Goal: Complete application form: Complete application form

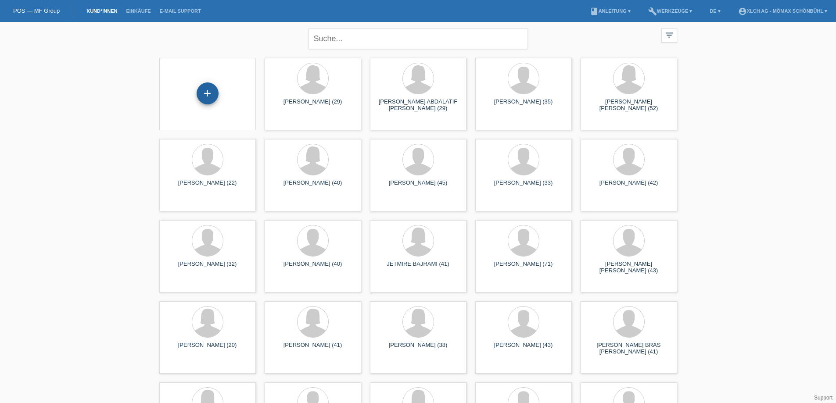
click at [207, 97] on div "+" at bounding box center [208, 94] width 22 height 22
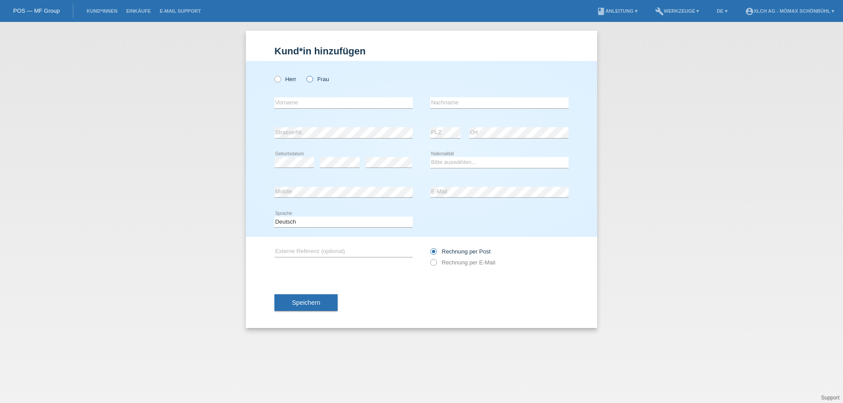
click at [305, 75] on icon at bounding box center [305, 75] width 0 height 0
click at [309, 81] on input "Frau" at bounding box center [309, 79] width 6 height 6
radio input "true"
click at [308, 100] on input "text" at bounding box center [343, 102] width 138 height 11
type input "t"
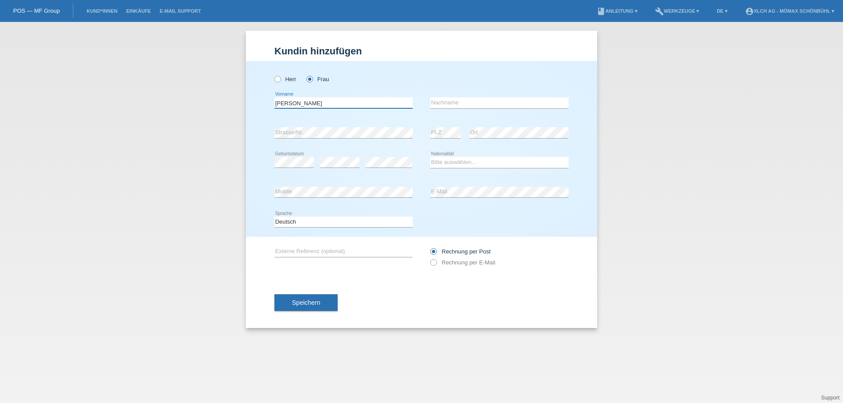
type input "[PERSON_NAME]"
type input "Paulo"
click at [380, 156] on div "error" at bounding box center [389, 163] width 46 height 30
click at [459, 163] on select "Bitte auswählen... Schweiz Deutschland Liechtenstein Österreich ------------ Af…" at bounding box center [499, 162] width 138 height 11
select select "AO"
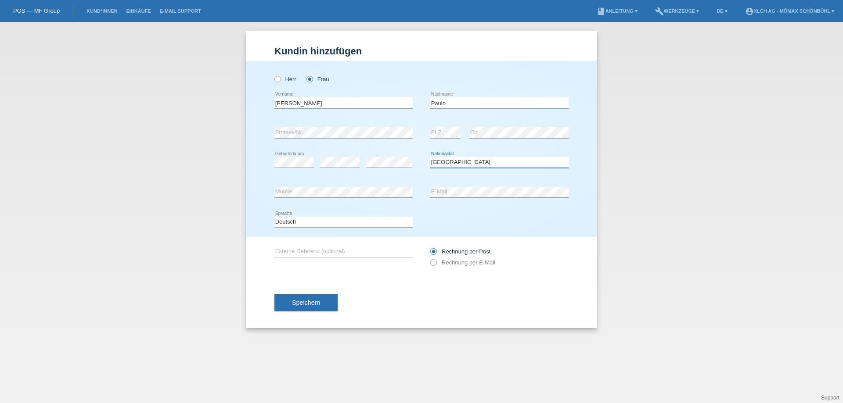
click at [430, 157] on select "Bitte auswählen... Schweiz Deutschland Liechtenstein Österreich ------------ Af…" at bounding box center [499, 162] width 138 height 11
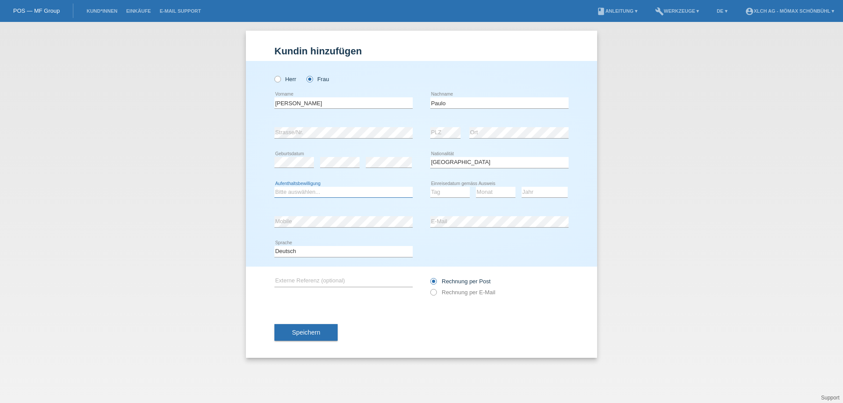
click at [307, 190] on select "Bitte auswählen... C B B - Flüchtlingsstatus Andere" at bounding box center [343, 192] width 138 height 11
select select "C"
click at [274, 187] on select "Bitte auswählen... C B B - Flüchtlingsstatus Andere" at bounding box center [343, 192] width 138 height 11
click at [450, 195] on select "Tag 01 02 03 04 05 06 07 08 09 10 11" at bounding box center [450, 192] width 40 height 11
select select "28"
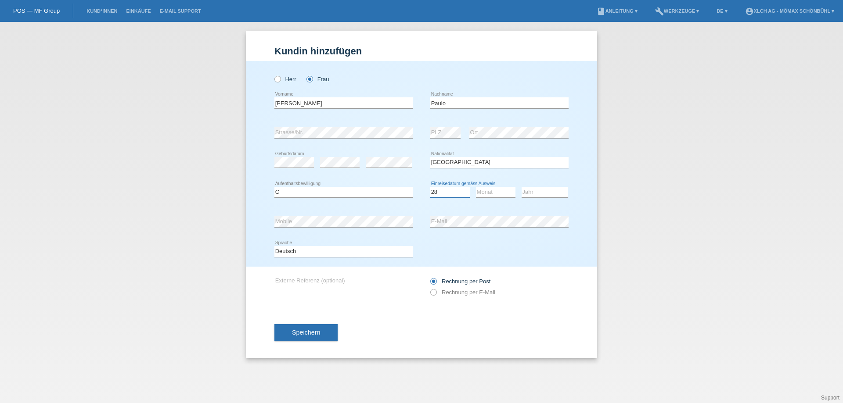
click at [430, 187] on select "Tag 01 02 03 04 05 06 07 08 09 10 11" at bounding box center [450, 192] width 40 height 11
click at [487, 189] on select "Monat 01 02 03 04 05 06 07 08 09 10 11" at bounding box center [496, 192] width 40 height 11
select select "08"
click at [476, 187] on select "Monat 01 02 03 04 05 06 07 08 09 10 11" at bounding box center [496, 192] width 40 height 11
click at [530, 193] on select "Jahr 2025 2024 2023 2022 2021 2020 2019 2018 2017 2016 2015 2014 2013 2012 2011…" at bounding box center [545, 192] width 46 height 11
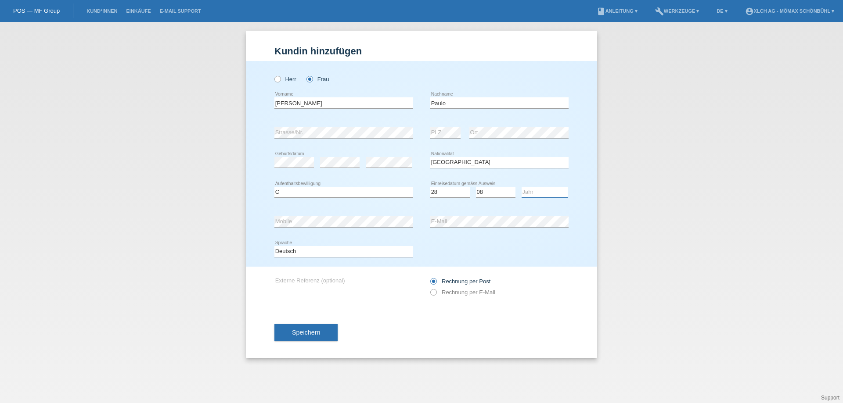
select select "2002"
click at [522, 187] on select "Jahr 2025 2024 2023 2022 2021 2020 2019 2018 2017 2016 2015 2014 2013 2012 2011…" at bounding box center [545, 192] width 46 height 11
click at [429, 288] on icon at bounding box center [429, 288] width 0 height 0
click at [432, 293] on input "Rechnung per E-Mail" at bounding box center [433, 294] width 6 height 11
radio input "true"
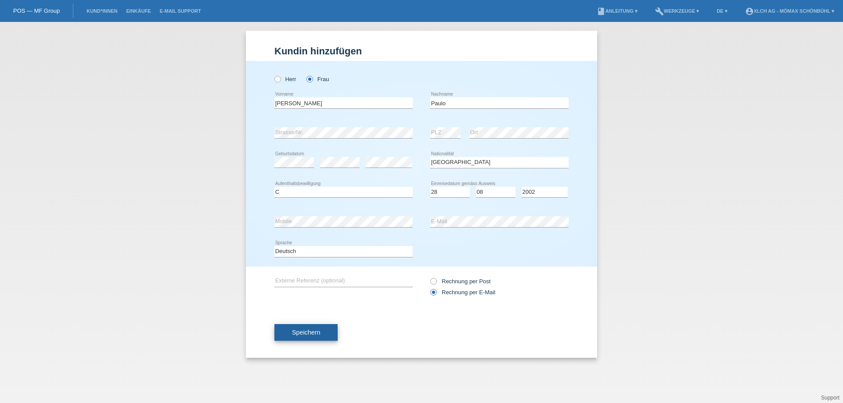
click at [293, 336] on button "Speichern" at bounding box center [305, 332] width 63 height 17
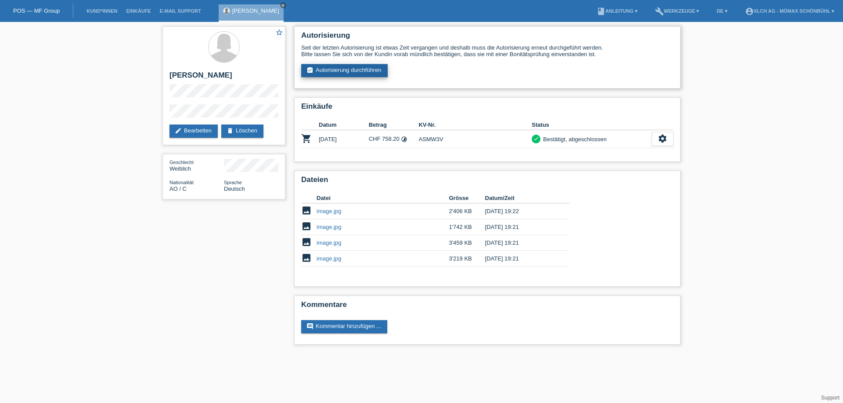
click at [361, 72] on link "assignment_turned_in Autorisierung durchführen" at bounding box center [344, 70] width 86 height 13
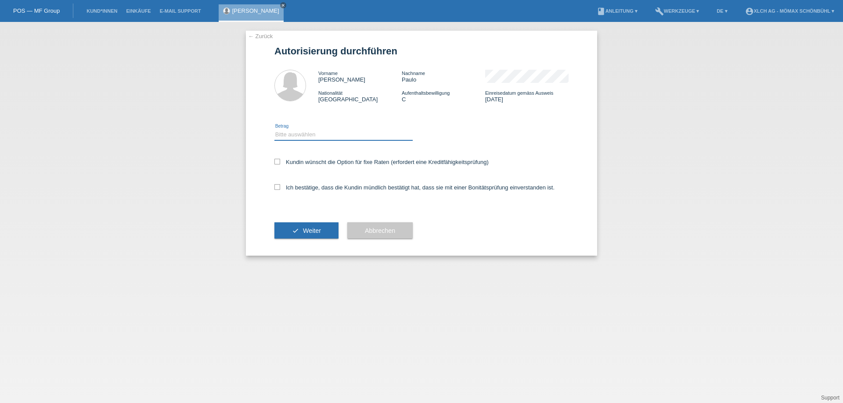
click at [308, 136] on select "Bitte auswählen CHF 1.00 - CHF 499.00 CHF 500.00 - CHF 1'999.00 CHF 2'000.00 - …" at bounding box center [343, 135] width 138 height 11
select select "2"
click at [274, 130] on select "Bitte auswählen CHF 1.00 - CHF 499.00 CHF 500.00 - CHF 1'999.00 CHF 2'000.00 - …" at bounding box center [343, 135] width 138 height 11
click at [277, 160] on icon at bounding box center [277, 162] width 6 height 6
click at [277, 160] on input "Kundin wünscht die Option für fixe Raten (erfordert eine Kreditfähigkeitsprüfun…" at bounding box center [277, 162] width 6 height 6
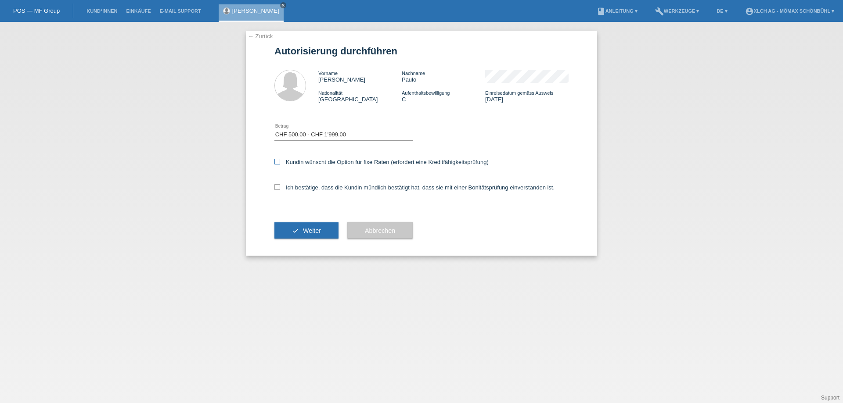
checkbox input "true"
click at [277, 188] on icon at bounding box center [277, 187] width 6 height 6
click at [277, 188] on input "Ich bestätige, dass die Kundin mündlich bestätigt hat, dass sie mit einer Bonit…" at bounding box center [277, 187] width 6 height 6
checkbox input "true"
click at [302, 237] on button "check Weiter" at bounding box center [306, 231] width 64 height 17
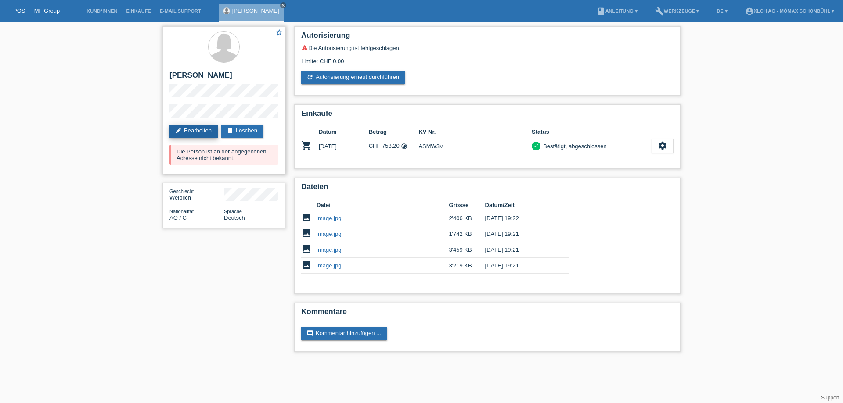
click at [187, 126] on link "edit Bearbeiten" at bounding box center [193, 131] width 48 height 13
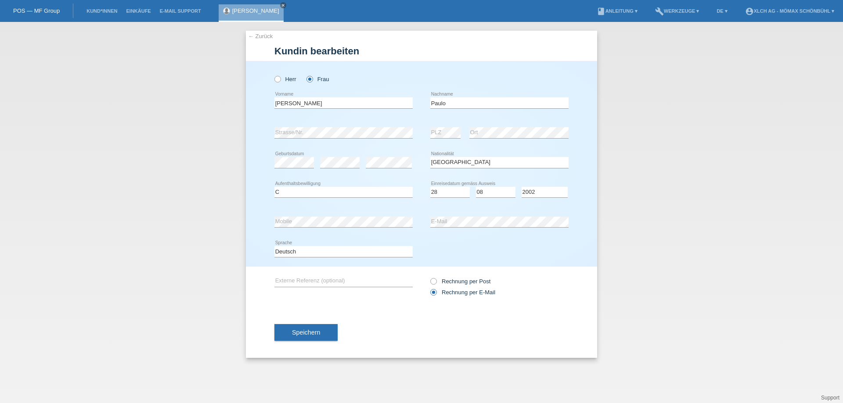
select select "AO"
select select "C"
select select "28"
select select "08"
select select "2002"
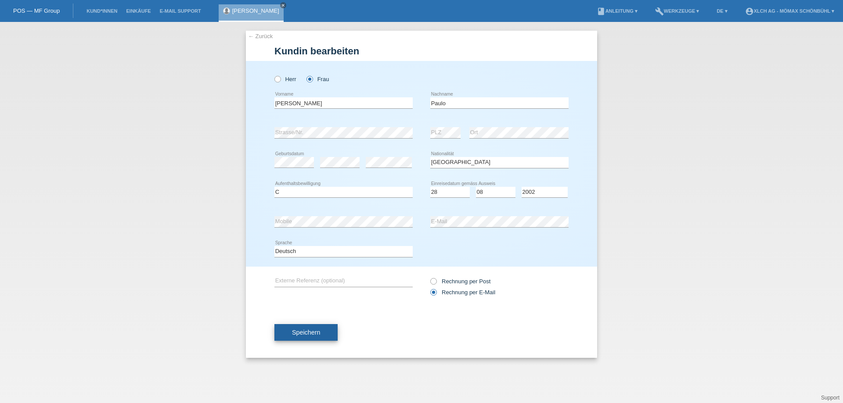
click at [310, 331] on span "Speichern" at bounding box center [306, 332] width 28 height 7
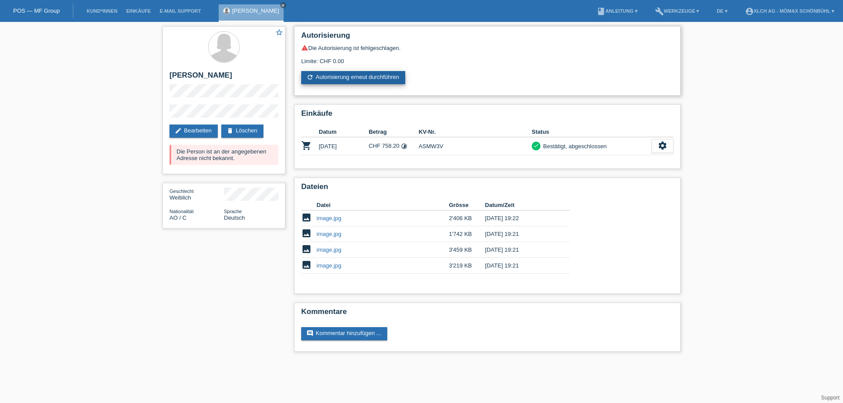
click at [374, 76] on link "refresh Autorisierung erneut durchführen" at bounding box center [353, 77] width 104 height 13
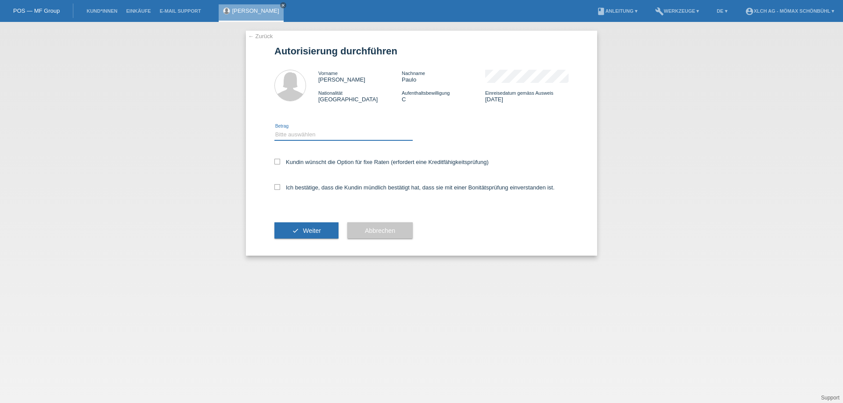
click at [299, 138] on select "Bitte auswählen CHF 1.00 - CHF 499.00 CHF 500.00 - CHF 1'999.00 CHF 2'000.00 - …" at bounding box center [343, 135] width 138 height 11
select select "2"
click at [274, 130] on select "Bitte auswählen CHF 1.00 - CHF 499.00 CHF 500.00 - CHF 1'999.00 CHF 2'000.00 - …" at bounding box center [343, 135] width 138 height 11
drag, startPoint x: 276, startPoint y: 162, endPoint x: 274, endPoint y: 182, distance: 20.8
click at [277, 162] on icon at bounding box center [277, 162] width 6 height 6
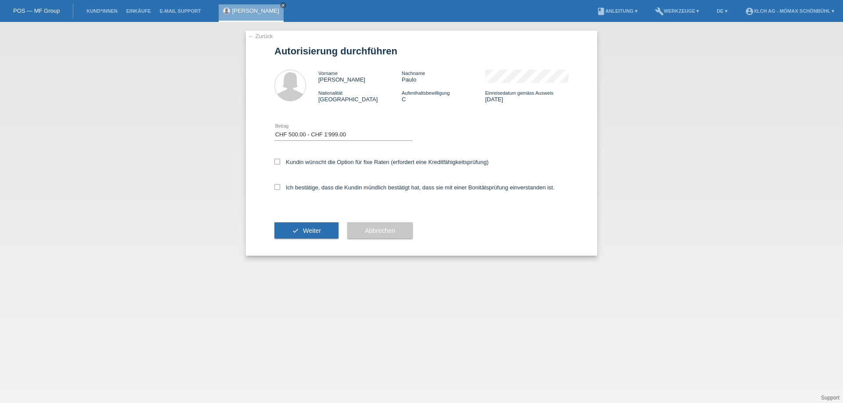
click at [277, 162] on input "Kundin wünscht die Option für fixe Raten (erfordert eine Kreditfähigkeitsprüfun…" at bounding box center [277, 162] width 6 height 6
checkbox input "true"
click at [278, 186] on icon at bounding box center [277, 187] width 6 height 6
click at [278, 186] on input "Ich bestätige, dass die Kundin mündlich bestätigt hat, dass sie mit einer Bonit…" at bounding box center [277, 187] width 6 height 6
checkbox input "true"
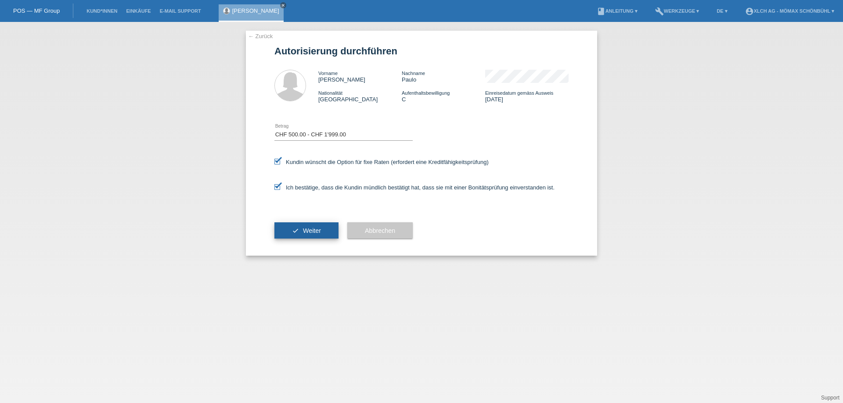
click at [299, 227] on button "check Weiter" at bounding box center [306, 231] width 64 height 17
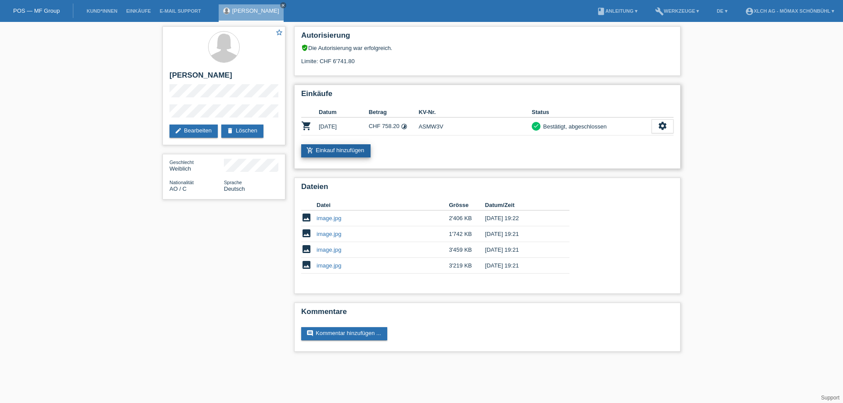
click at [345, 154] on link "add_shopping_cart Einkauf hinzufügen" at bounding box center [335, 150] width 69 height 13
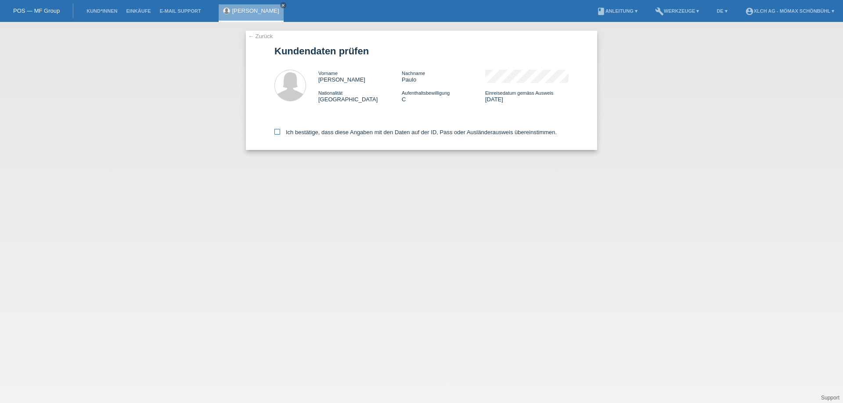
click at [280, 132] on label "Ich bestätige, dass diese Angaben mit den Daten auf der ID, Pass oder Ausländer…" at bounding box center [415, 132] width 282 height 7
click at [280, 132] on input "Ich bestätige, dass diese Angaben mit den Daten auf der ID, Pass oder Ausländer…" at bounding box center [277, 132] width 6 height 6
checkbox input "true"
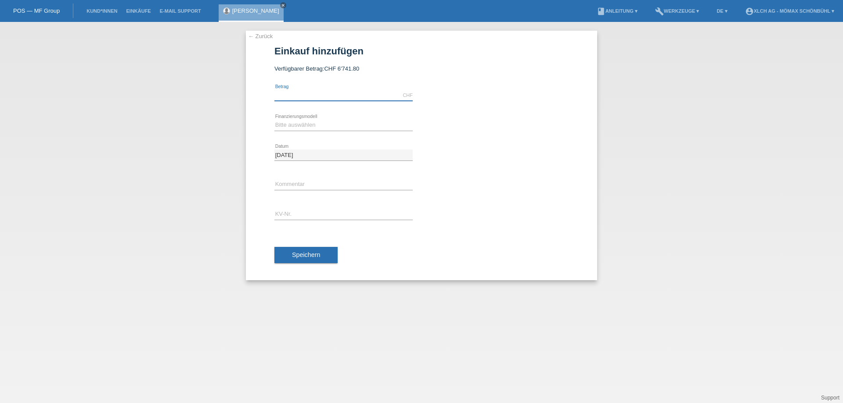
click at [317, 97] on input "text" at bounding box center [343, 95] width 138 height 11
type input "1398.00"
click at [331, 128] on select "Bitte auswählen Kauf auf Rechnung mit Teilzahlungsoption Fixe Raten - Zinsübern…" at bounding box center [343, 125] width 138 height 11
select select "113"
click at [274, 120] on select "Bitte auswählen Kauf auf Rechnung mit Teilzahlungsoption Fixe Raten - Zinsübern…" at bounding box center [343, 125] width 138 height 11
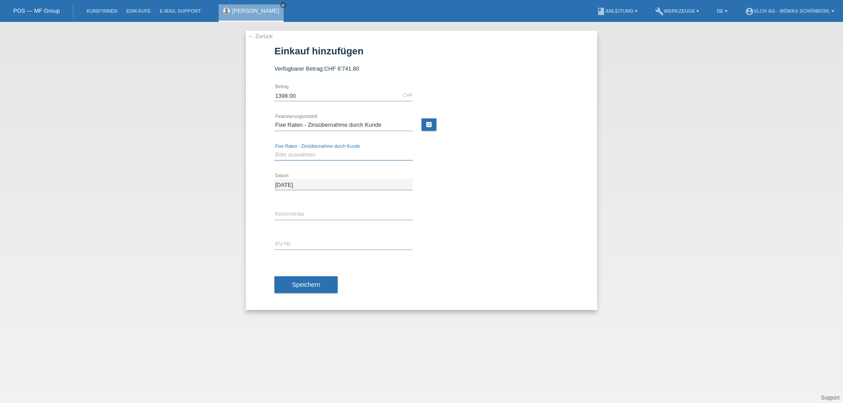
click at [325, 155] on select "Bitte auswählen 6 Raten 12 Raten 24 Raten 36 Raten" at bounding box center [343, 155] width 138 height 11
click at [446, 148] on div "Bitte auswählen 6 Raten 12 Raten 24 Raten 36 Raten error" at bounding box center [421, 155] width 294 height 30
click at [428, 120] on link "calculate" at bounding box center [428, 125] width 15 height 12
type input "1398.00"
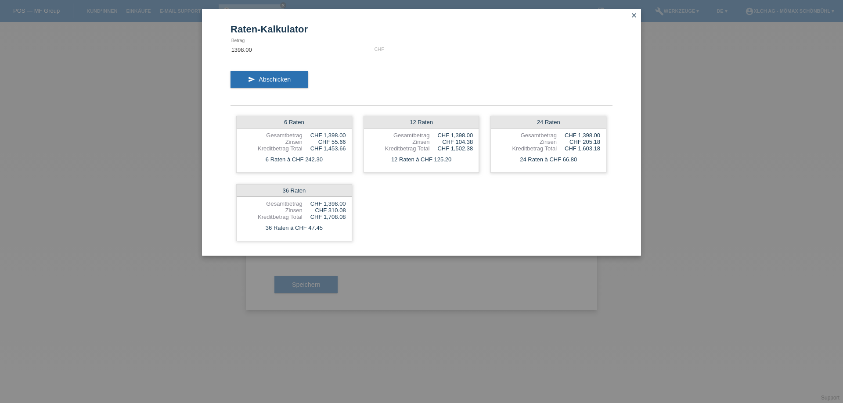
click at [636, 18] on icon "close" at bounding box center [633, 15] width 7 height 7
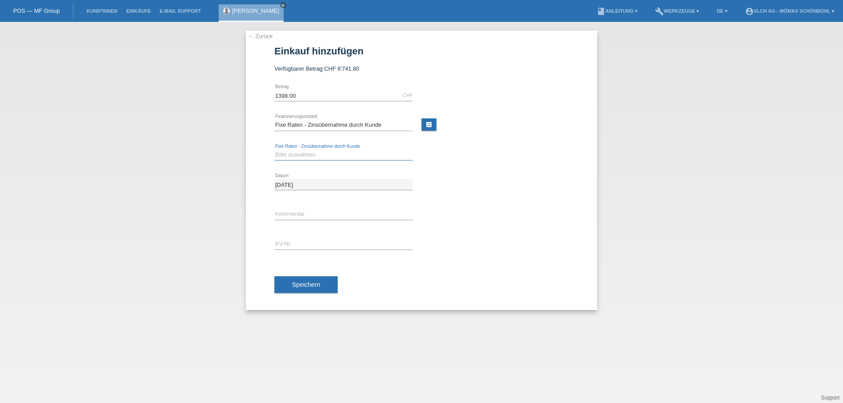
click at [317, 157] on select "Bitte auswählen 6 Raten 12 Raten 24 Raten 36 Raten" at bounding box center [343, 155] width 138 height 11
select select "326"
click at [274, 150] on select "Bitte auswählen 6 Raten 12 Raten 24 Raten 36 Raten" at bounding box center [343, 155] width 138 height 11
click at [298, 213] on input "text" at bounding box center [343, 214] width 138 height 11
click at [287, 242] on input "text" at bounding box center [343, 244] width 138 height 11
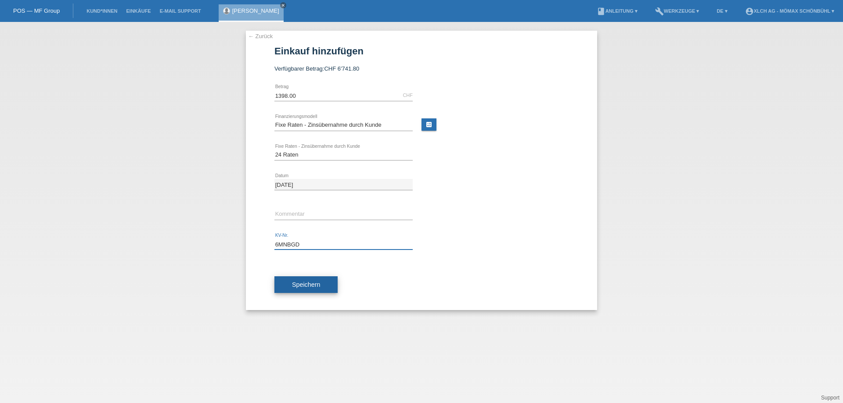
type input "6MNBGD"
click at [307, 288] on button "Speichern" at bounding box center [305, 285] width 63 height 17
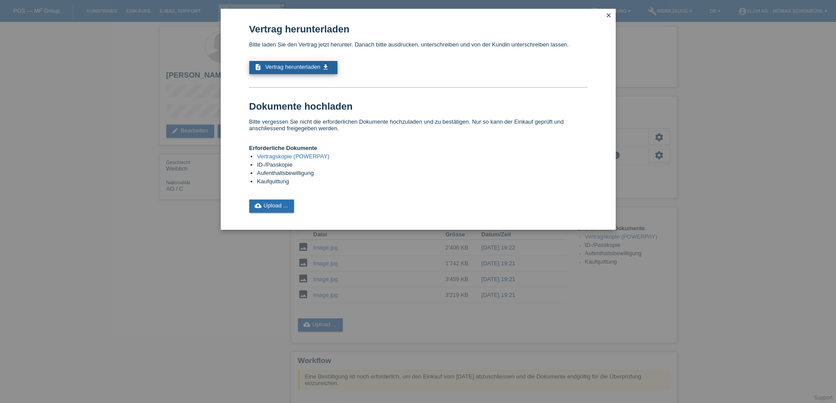
click at [317, 65] on span "Vertrag herunterladen" at bounding box center [292, 67] width 55 height 7
click at [275, 205] on link "cloud_upload Upload ..." at bounding box center [271, 206] width 45 height 13
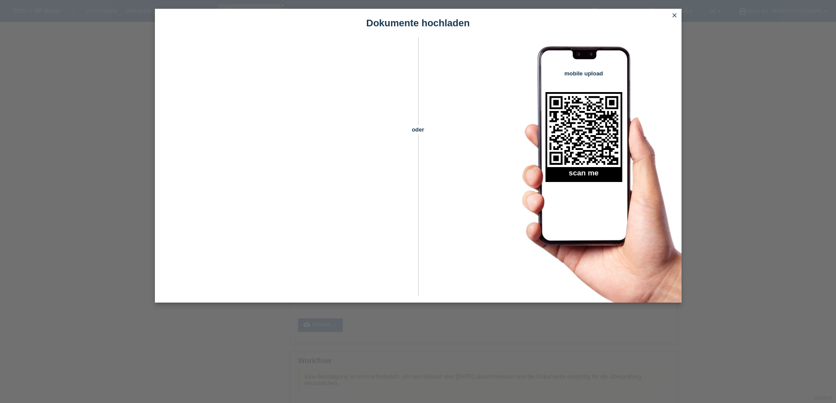
scroll to position [94, 0]
click at [673, 16] on icon "close" at bounding box center [674, 15] width 7 height 7
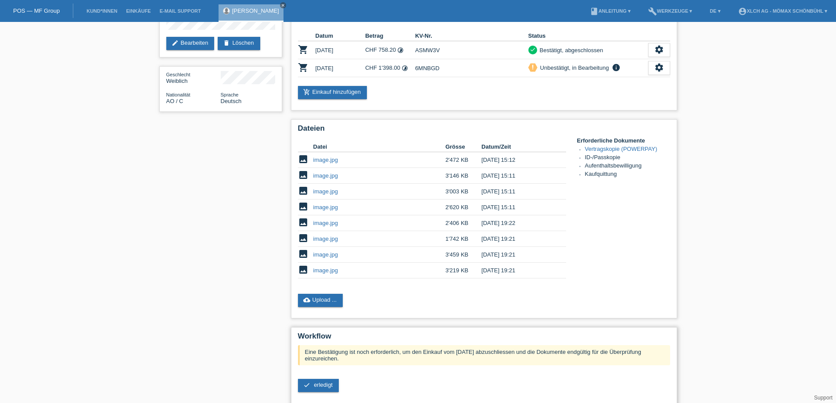
scroll to position [158, 0]
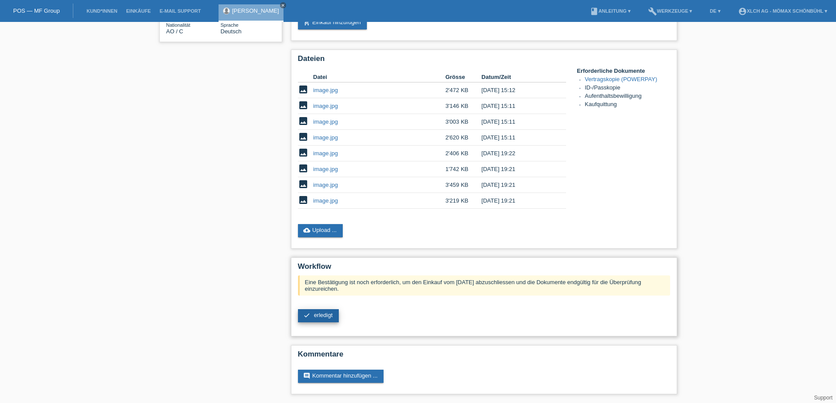
click at [320, 310] on link "check erledigt" at bounding box center [318, 316] width 41 height 13
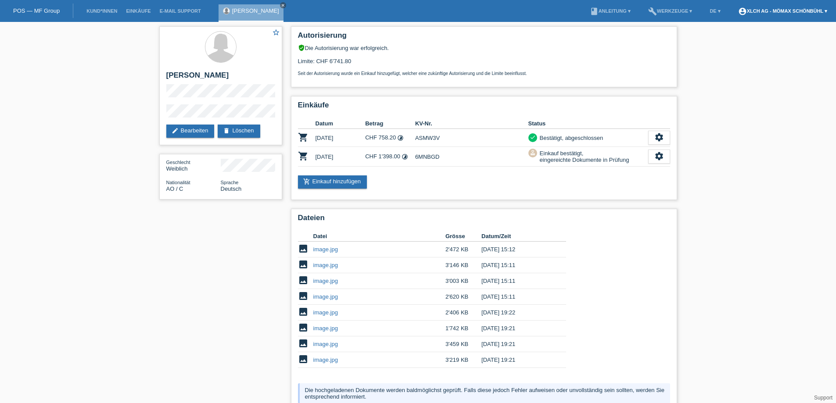
click at [789, 9] on link "account_circle XLCH AG - Mömax Schönbühl ▾" at bounding box center [783, 10] width 98 height 5
click at [735, 48] on link "Logout" at bounding box center [736, 45] width 18 height 7
